Goal: Task Accomplishment & Management: Manage account settings

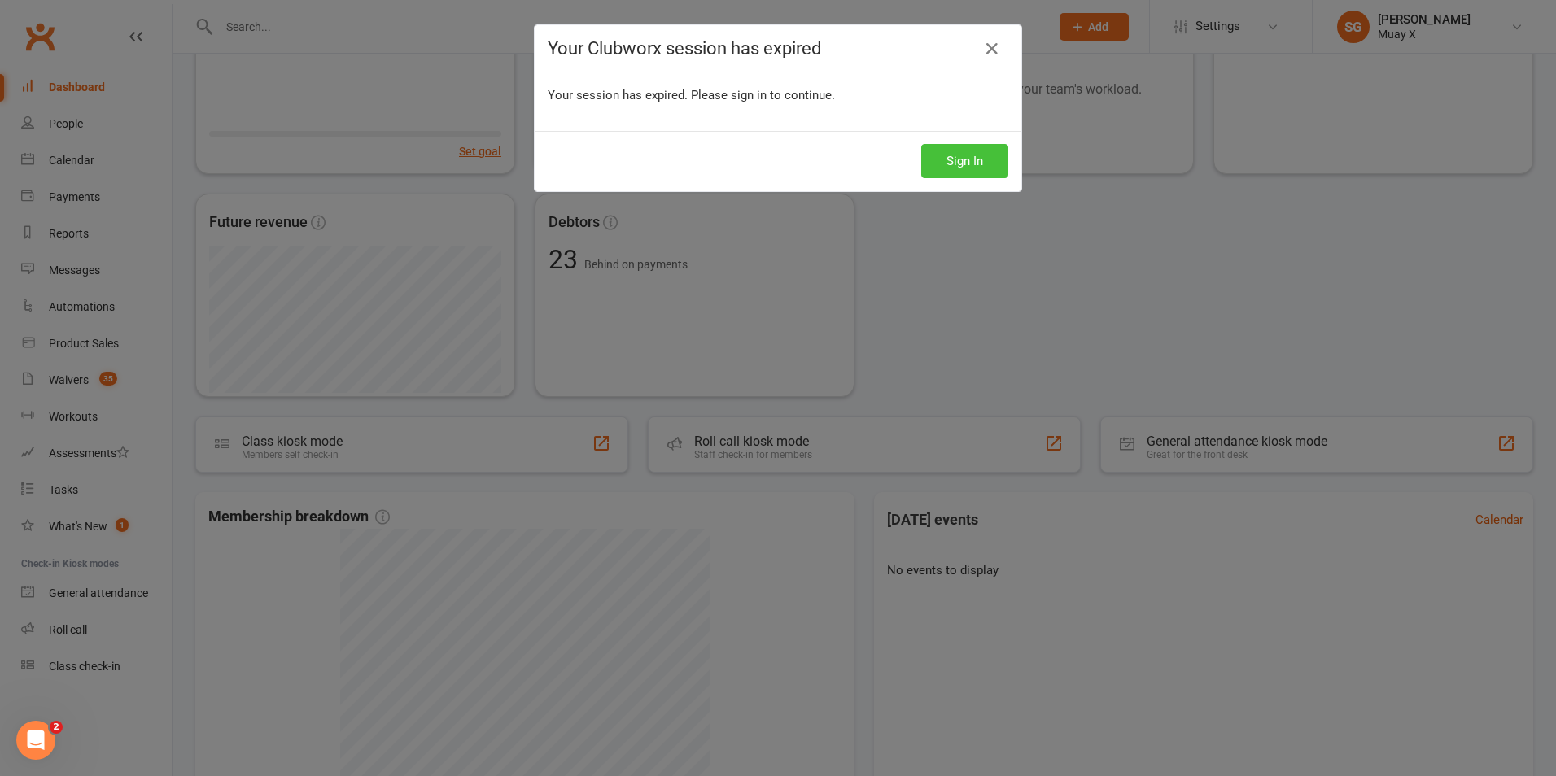
click at [960, 176] on button "Sign In" at bounding box center [964, 161] width 87 height 34
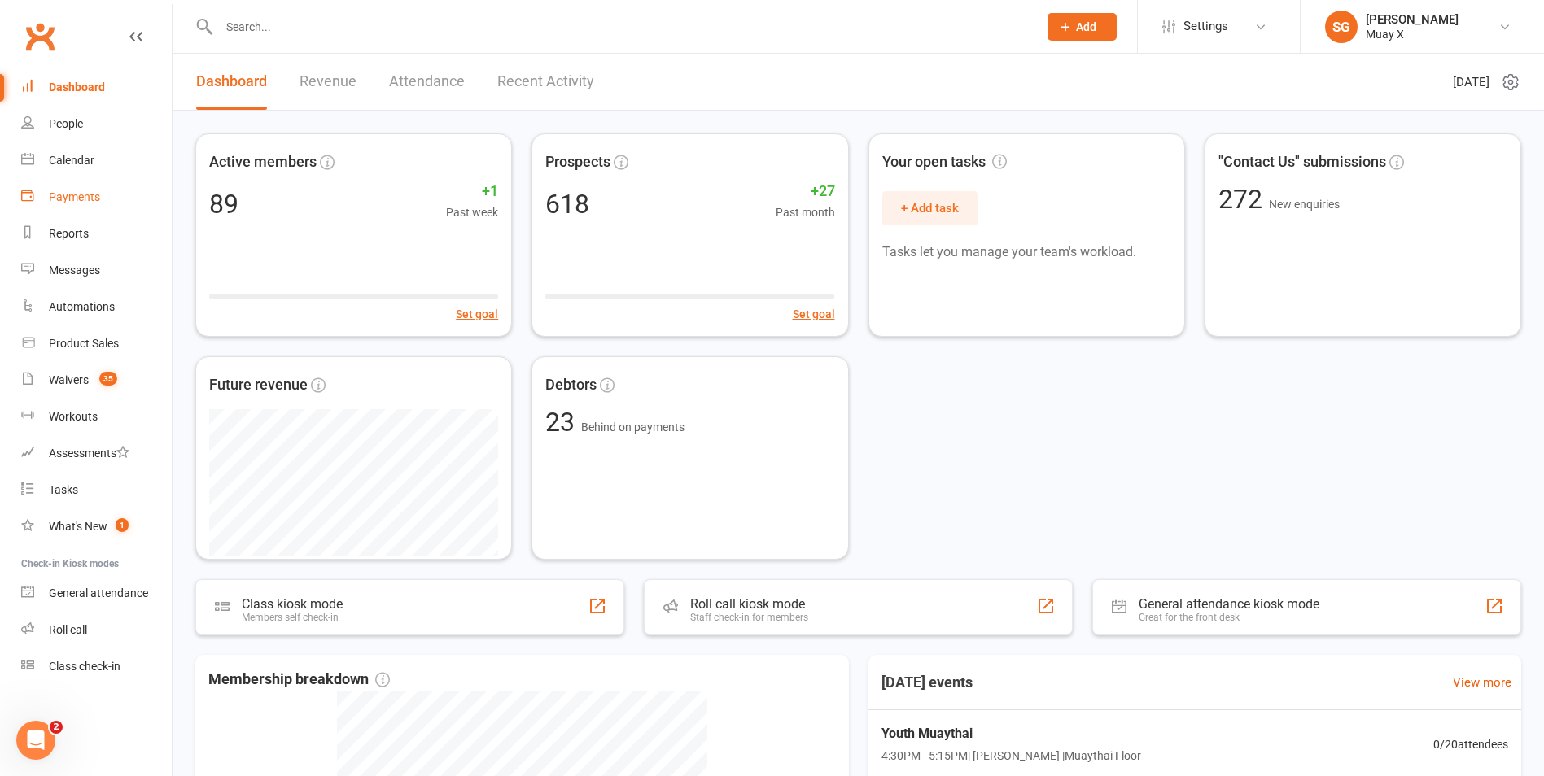
click at [92, 191] on div "Payments" at bounding box center [74, 196] width 51 height 13
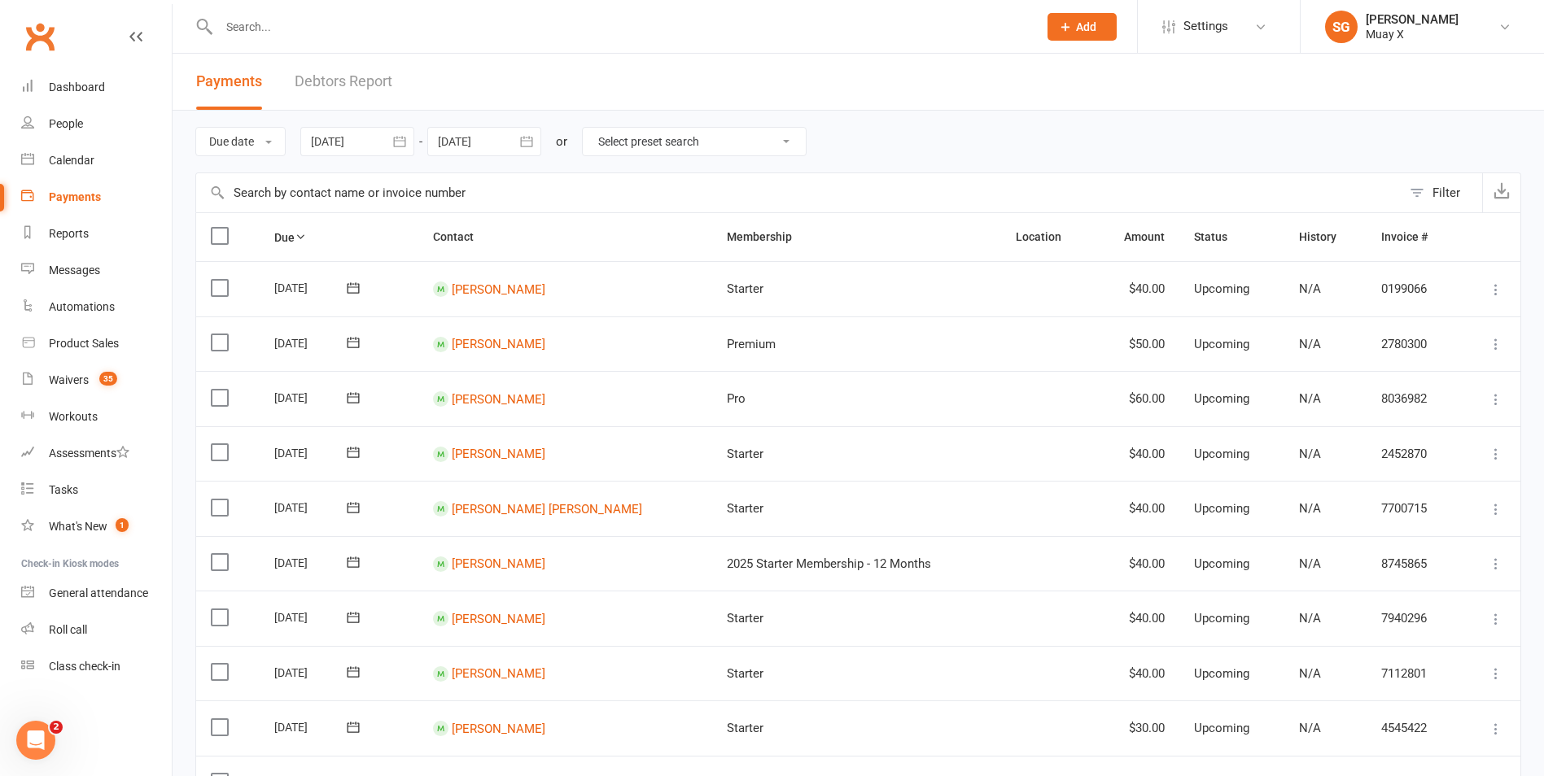
click at [333, 82] on link "Debtors Report" at bounding box center [344, 82] width 98 height 56
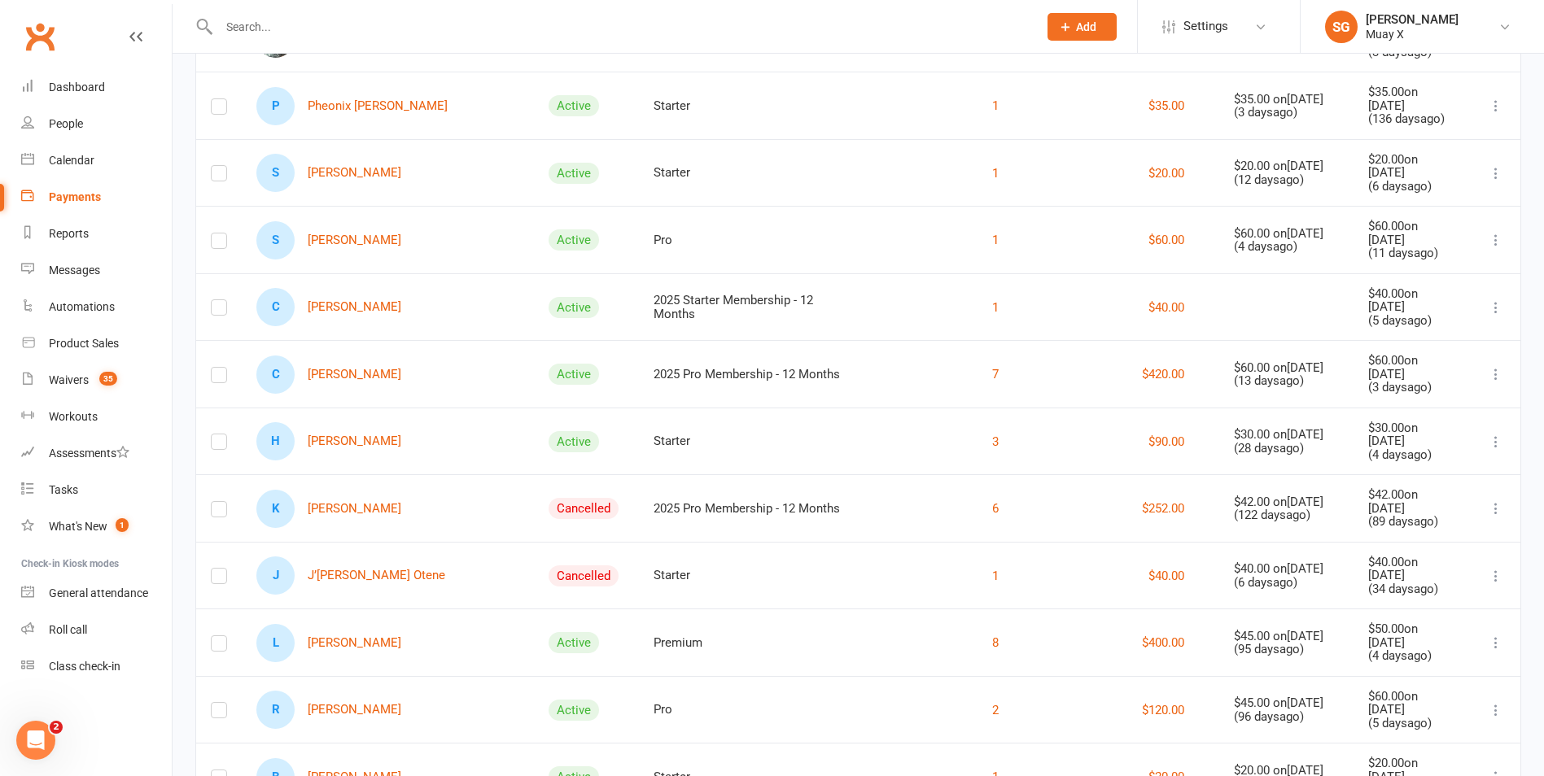
scroll to position [570, 0]
